Goal: Transaction & Acquisition: Book appointment/travel/reservation

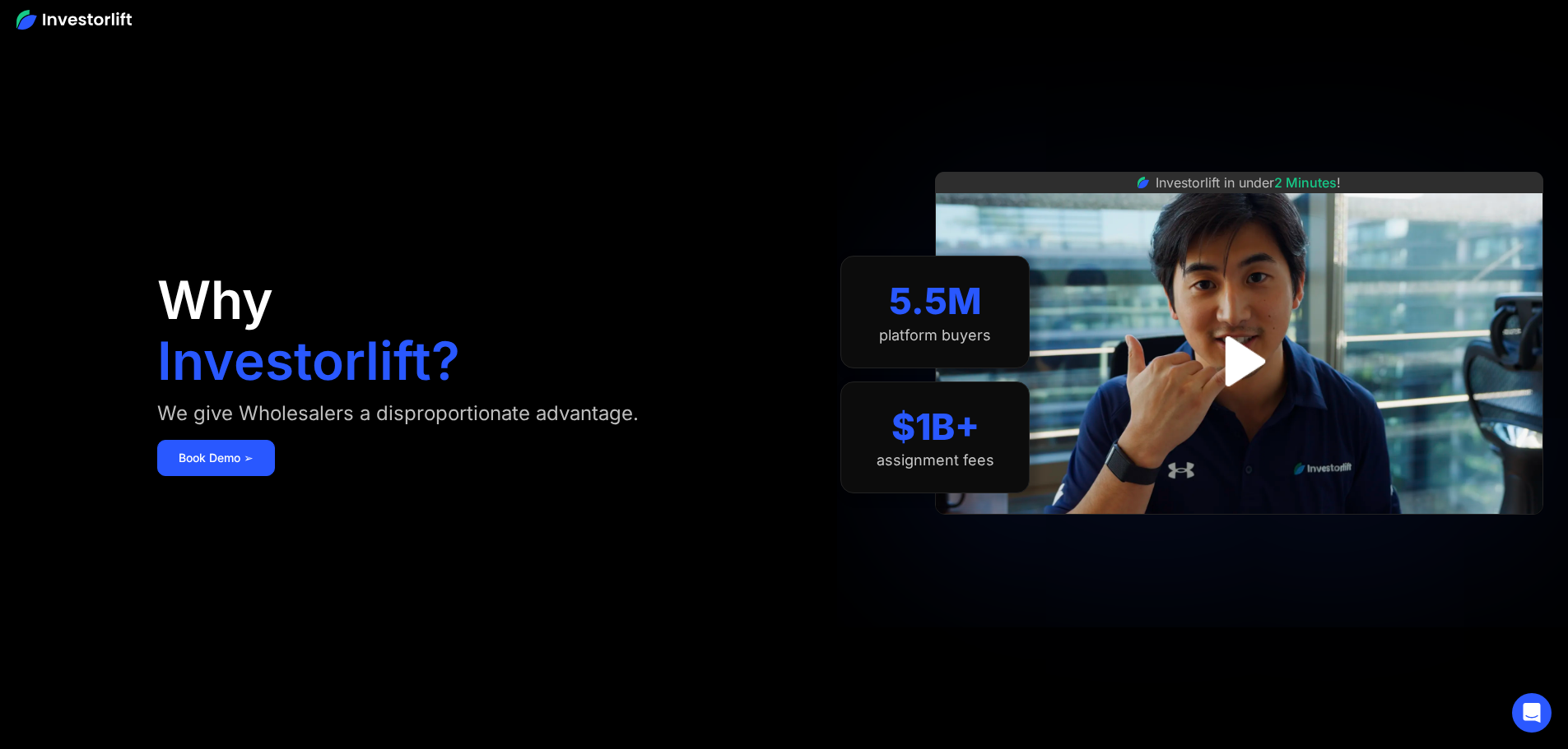
drag, startPoint x: 382, startPoint y: 395, endPoint x: 358, endPoint y: 346, distance: 54.6
click at [381, 386] on h1 "Investorlift?" at bounding box center [309, 362] width 303 height 53
click at [121, 14] on img at bounding box center [74, 19] width 116 height 20
click at [145, 22] on div at bounding box center [784, 19] width 1568 height 38
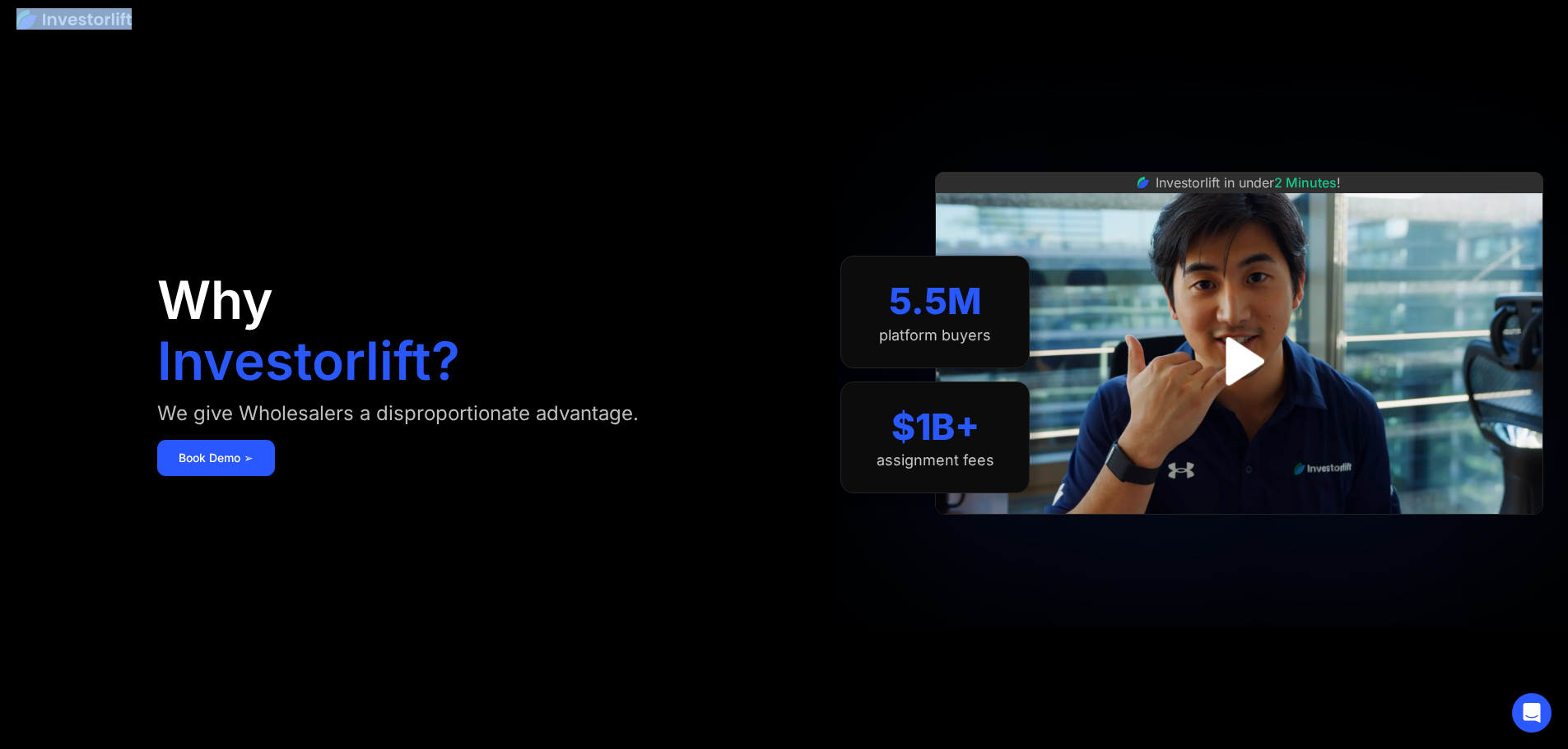
click at [111, 17] on img at bounding box center [74, 19] width 116 height 20
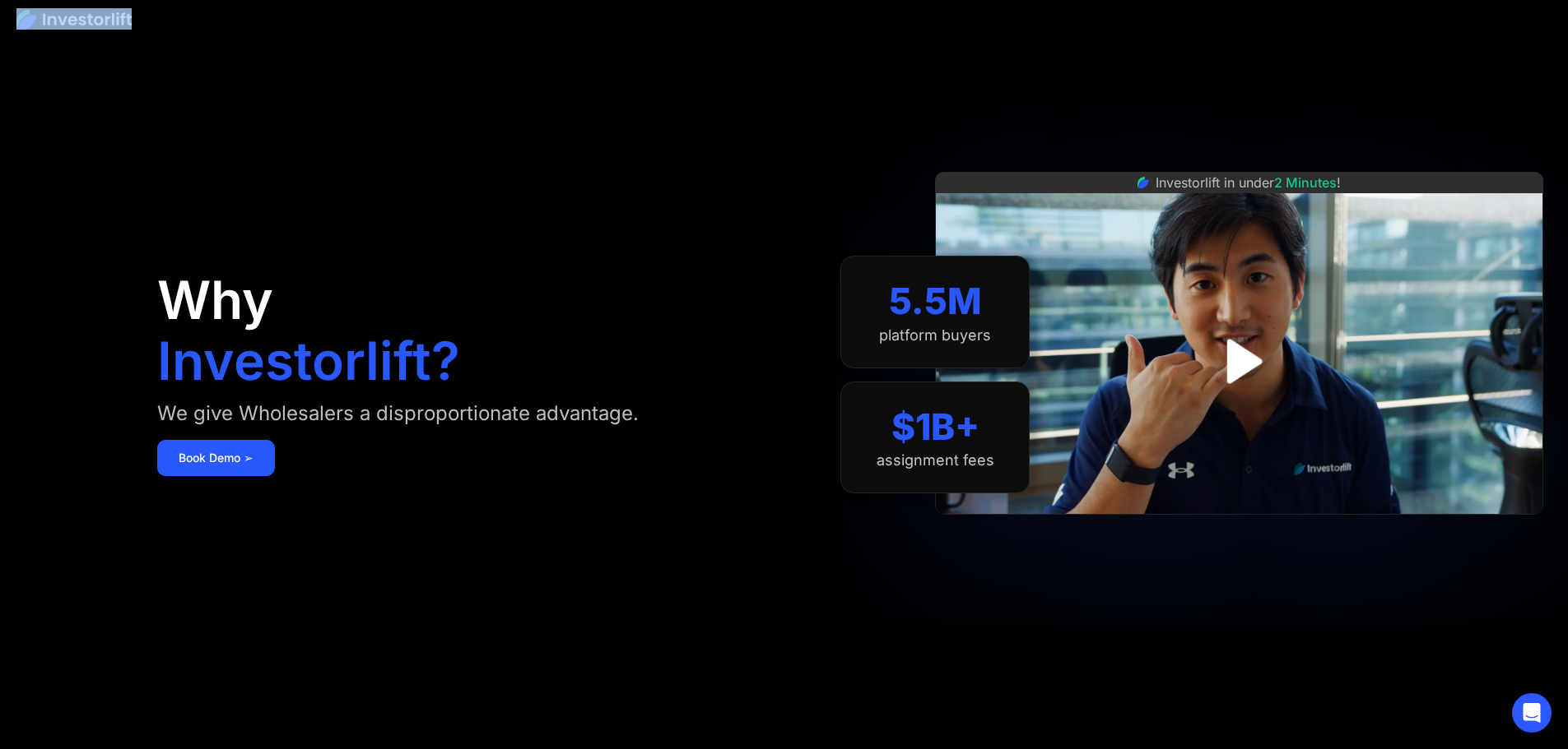
click at [111, 17] on img at bounding box center [74, 19] width 116 height 20
click at [561, 287] on div "Why Investorlift? We give Wholesalers a disproportionate advantage. [DEMOGRAPHI…" at bounding box center [470, 374] width 626 height 651
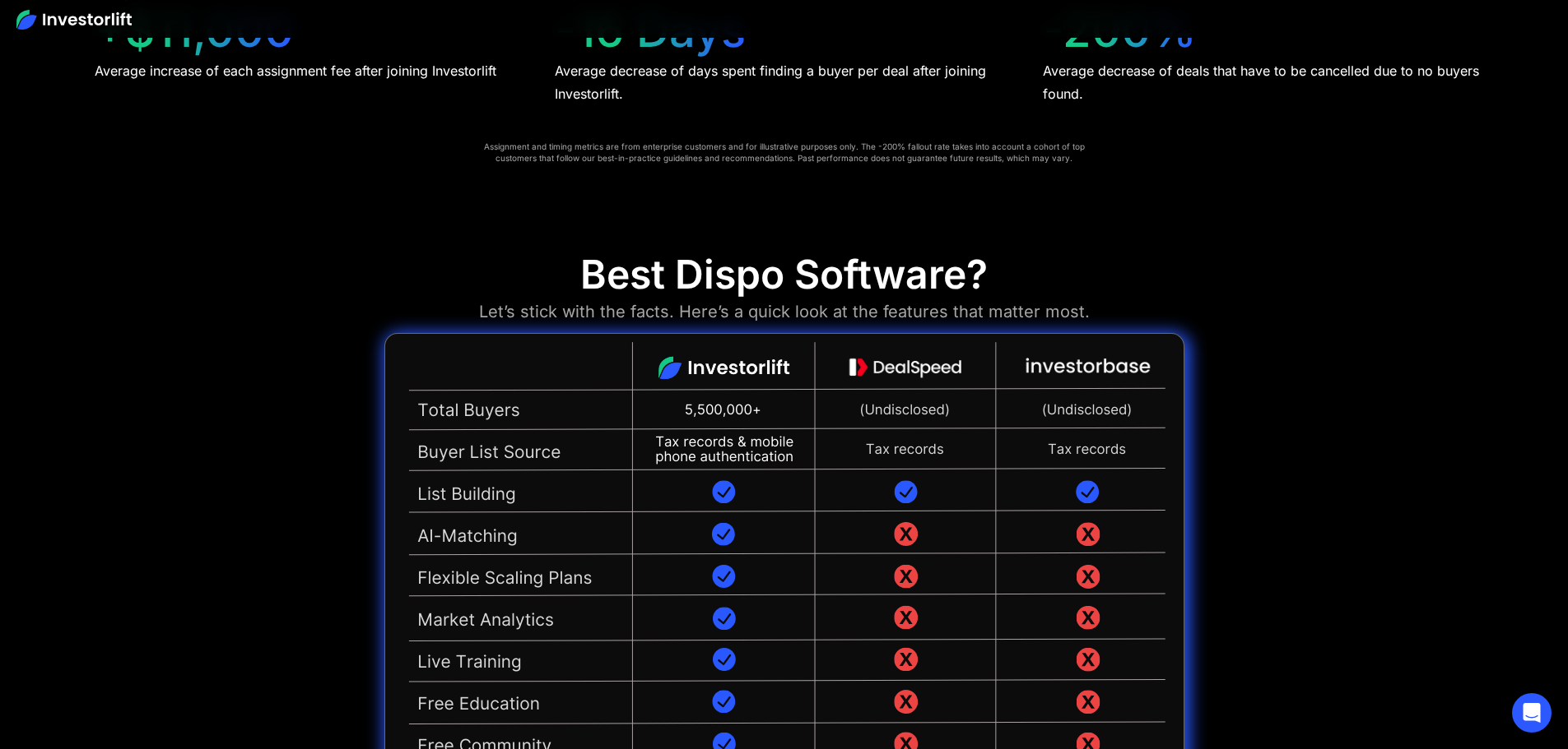
scroll to position [3866, 0]
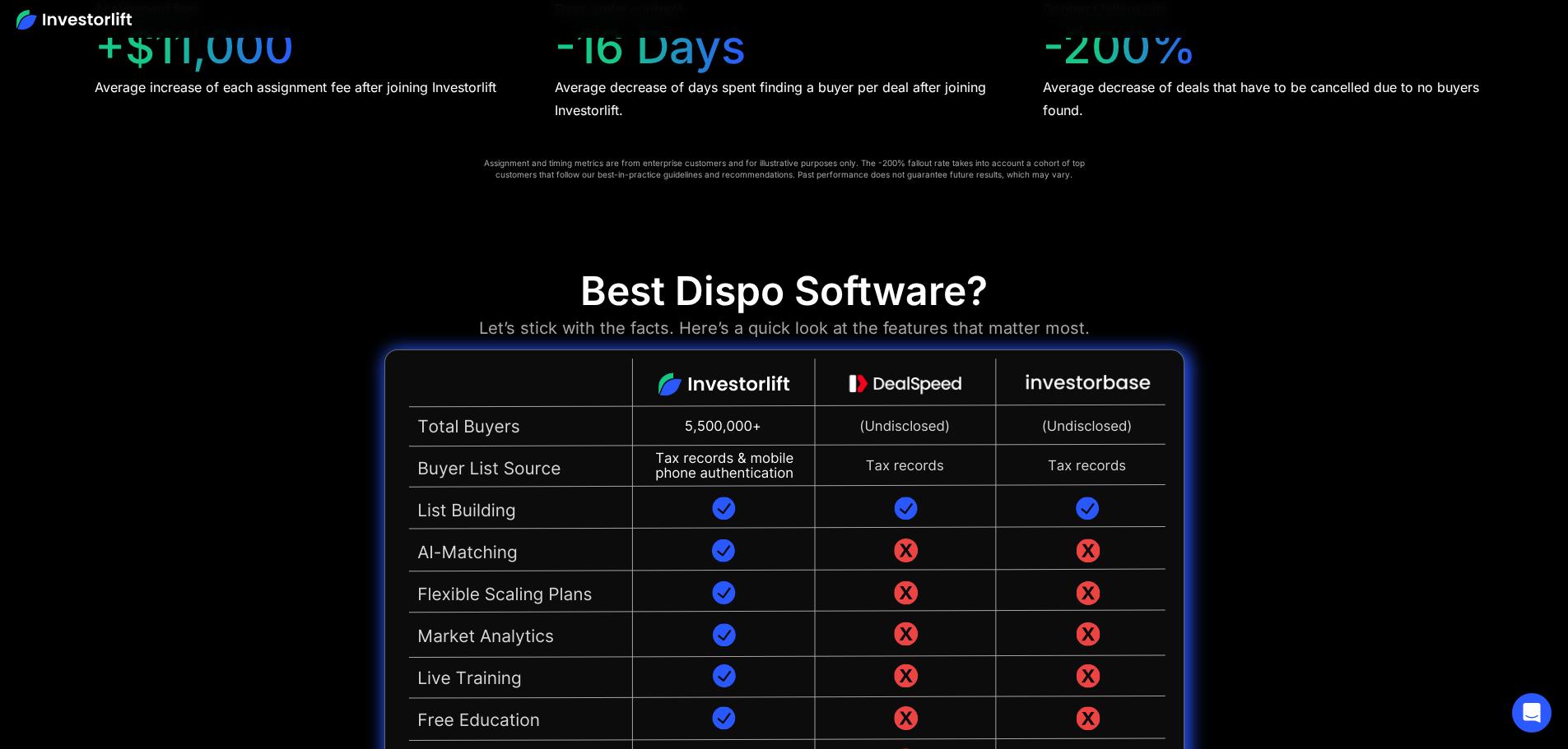
click at [739, 349] on img at bounding box center [784, 654] width 800 height 611
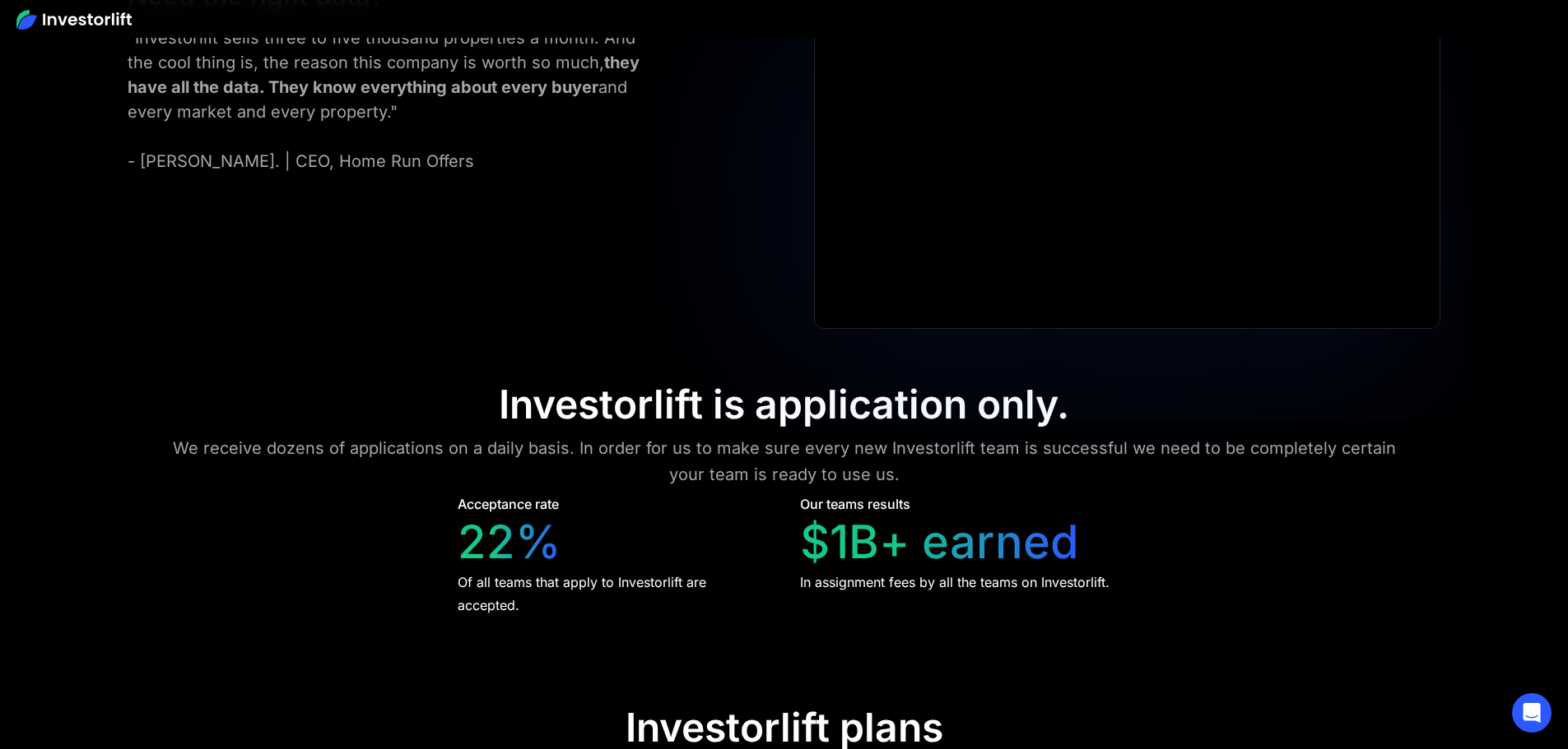
scroll to position [7838, 0]
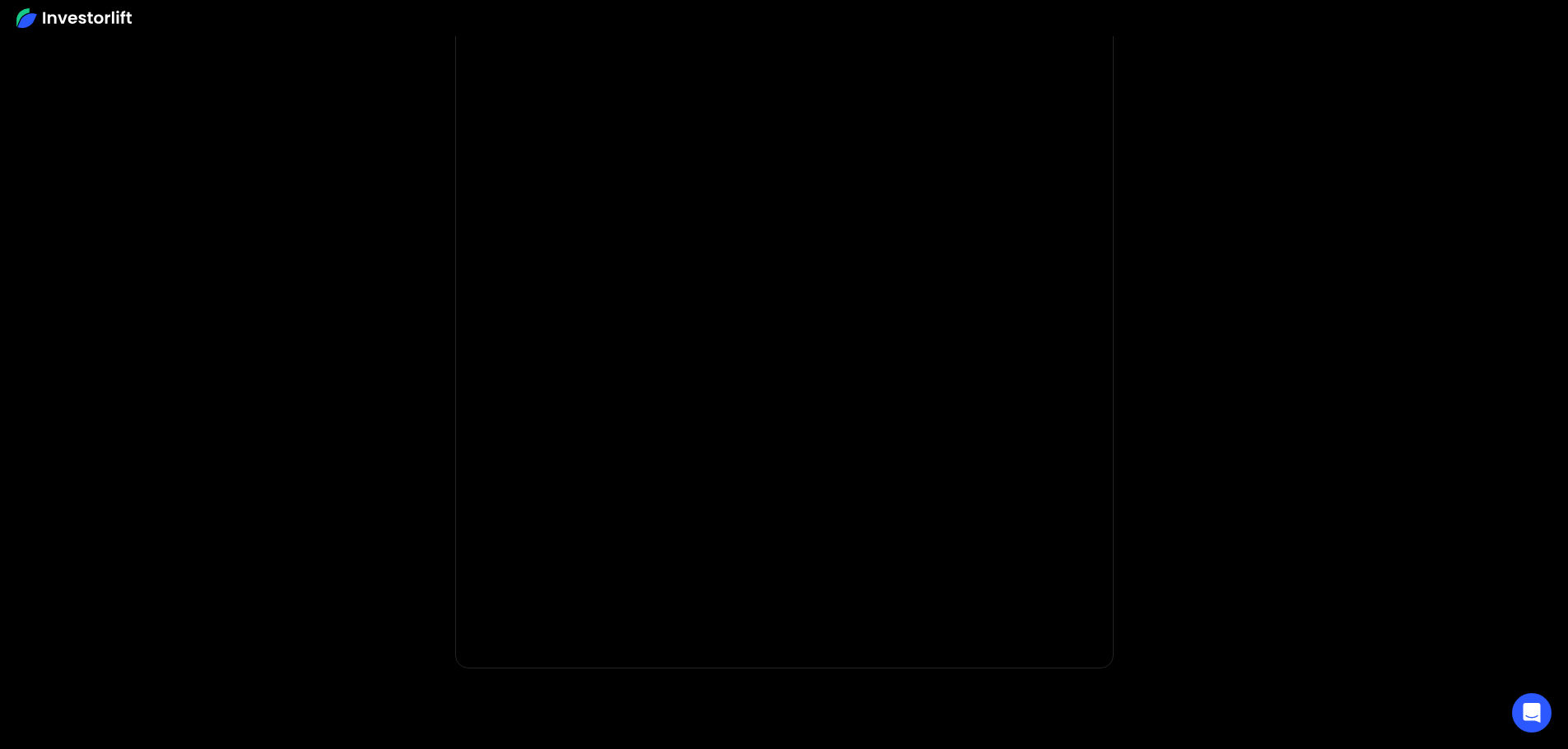
scroll to position [235, 0]
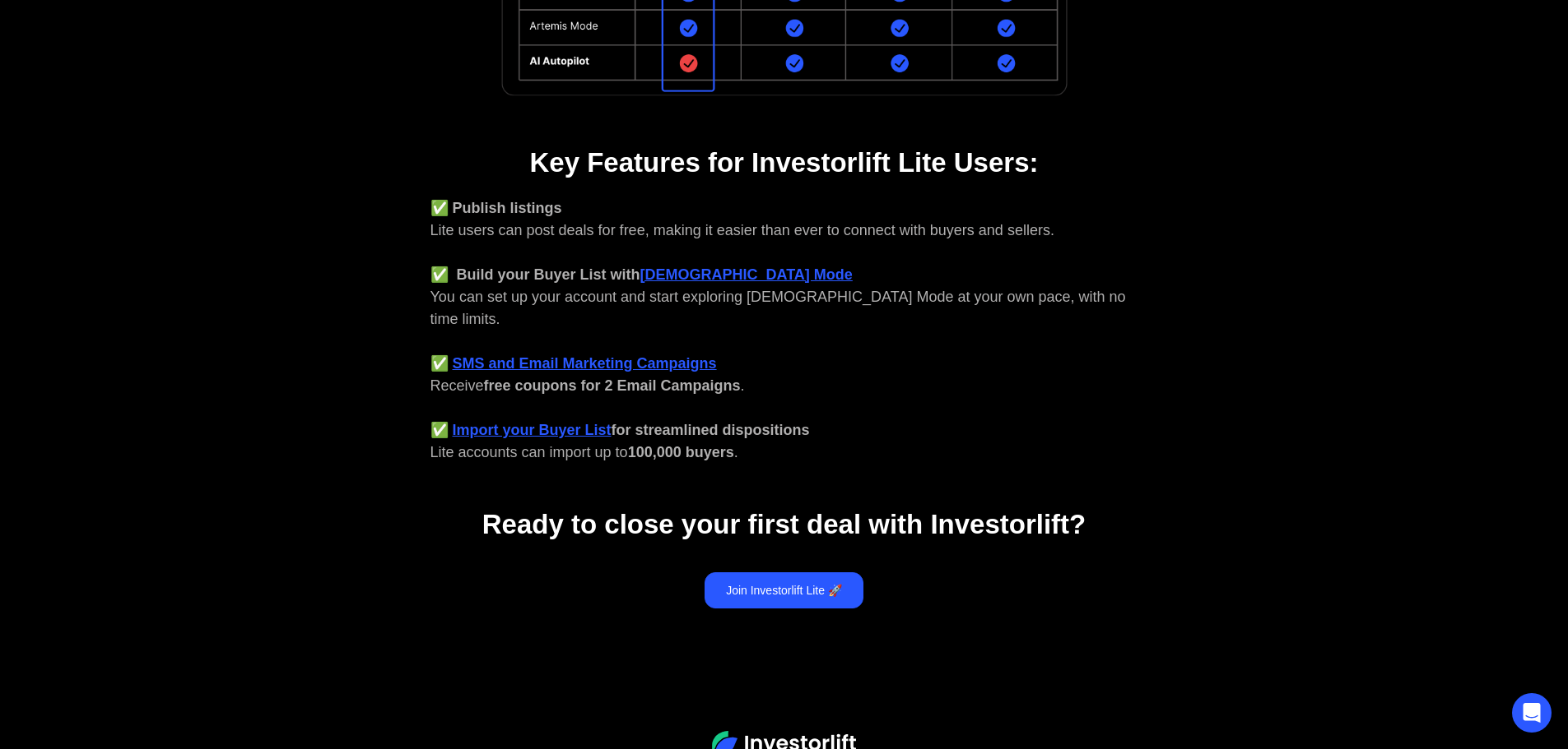
scroll to position [616, 0]
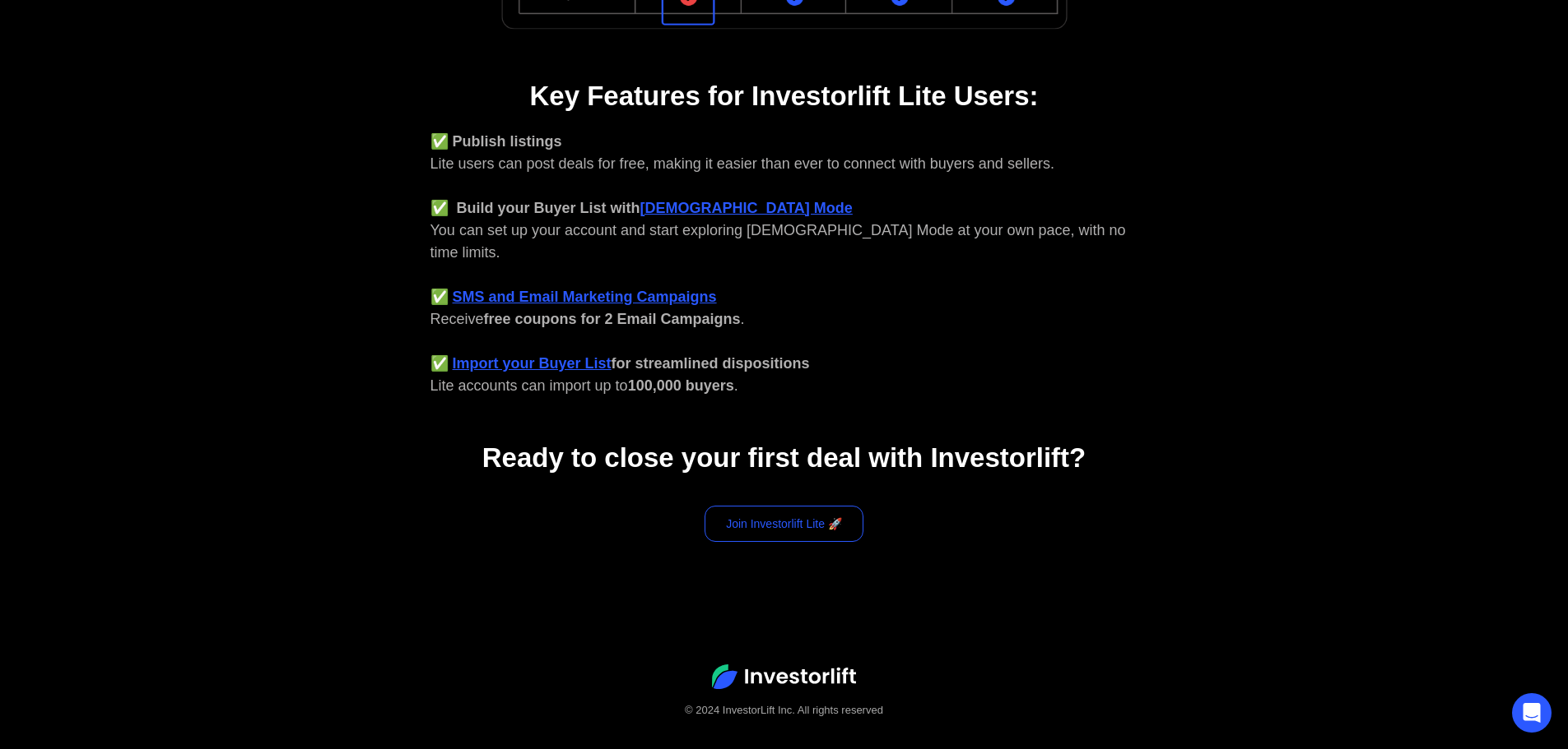
click at [793, 506] on link "Join Investorlift Lite 🚀" at bounding box center [784, 524] width 159 height 36
